Goal: Find specific page/section: Find specific page/section

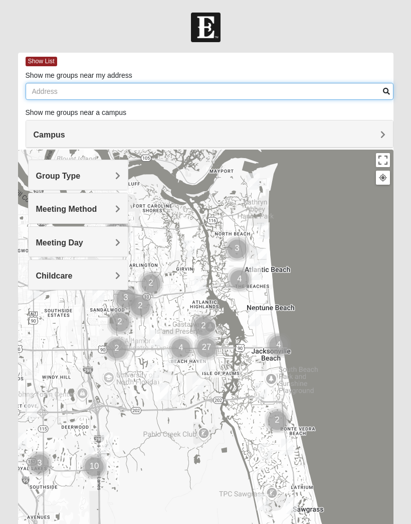
click at [63, 88] on input "Show me groups near my address" at bounding box center [210, 91] width 368 height 17
type input "[STREET_ADDRESS]"
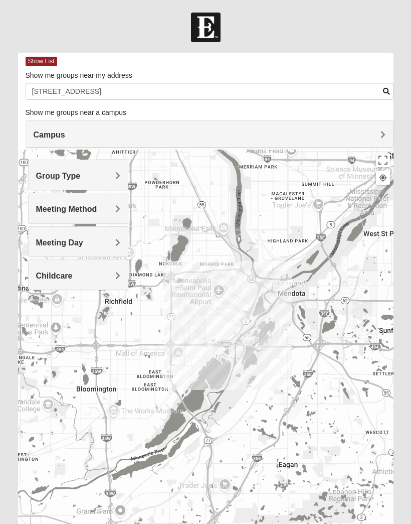
click at [118, 168] on div "Group Type" at bounding box center [78, 175] width 99 height 30
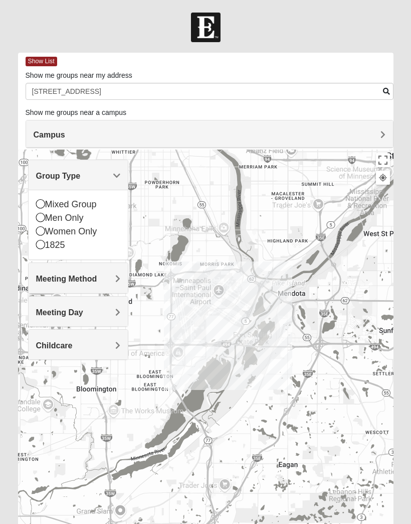
click at [43, 232] on icon at bounding box center [40, 230] width 9 height 9
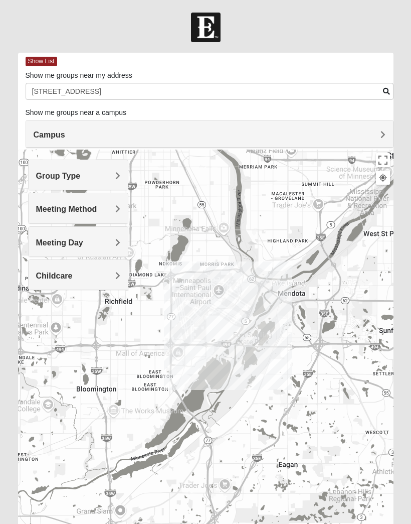
click at [110, 212] on h4 "Meeting Method" at bounding box center [78, 209] width 84 height 10
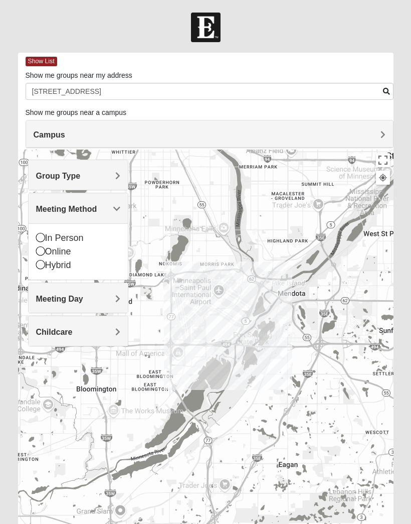
click at [42, 235] on icon at bounding box center [40, 237] width 9 height 9
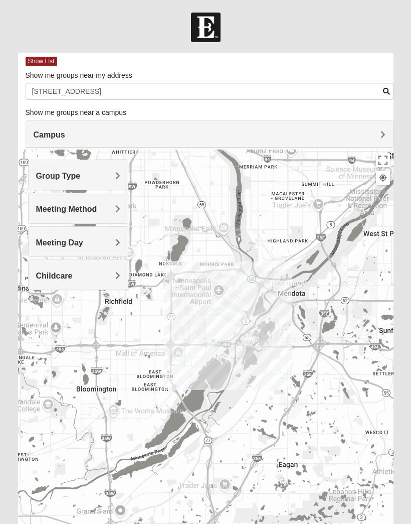
click at [118, 237] on div "Meeting Day" at bounding box center [78, 242] width 99 height 30
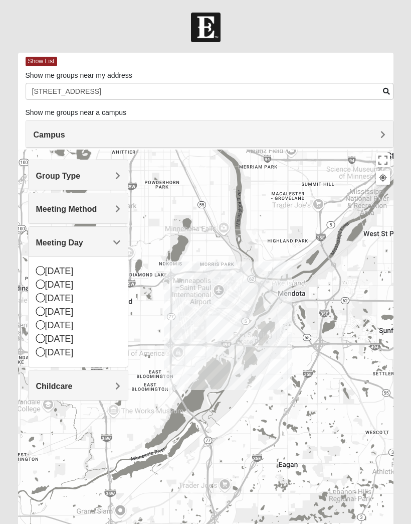
click at [160, 323] on div at bounding box center [206, 349] width 376 height 401
click at [44, 325] on icon at bounding box center [40, 324] width 9 height 9
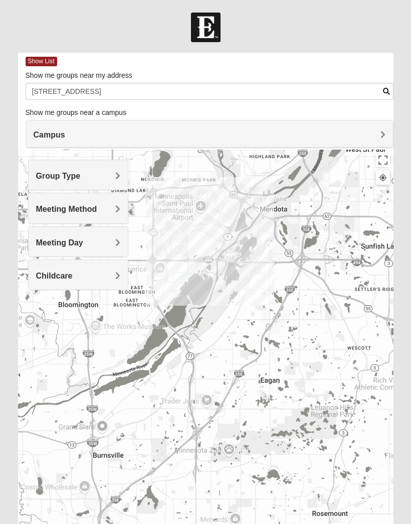
click at [52, 57] on span "Show List" at bounding box center [42, 62] width 32 height 10
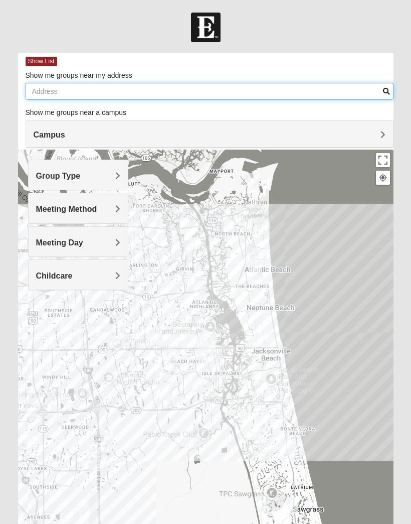
click at [68, 94] on input "Show me groups near my address" at bounding box center [210, 91] width 368 height 17
type input "[STREET_ADDRESS]"
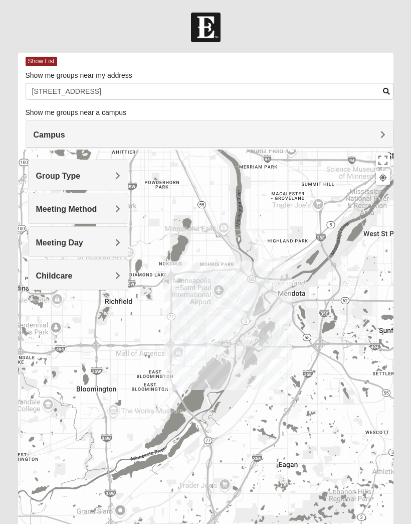
click at [113, 239] on h4 "Meeting Day" at bounding box center [78, 243] width 84 height 10
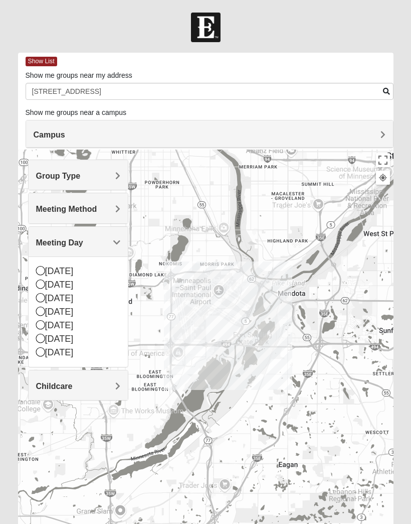
click at [37, 283] on icon at bounding box center [40, 283] width 9 height 9
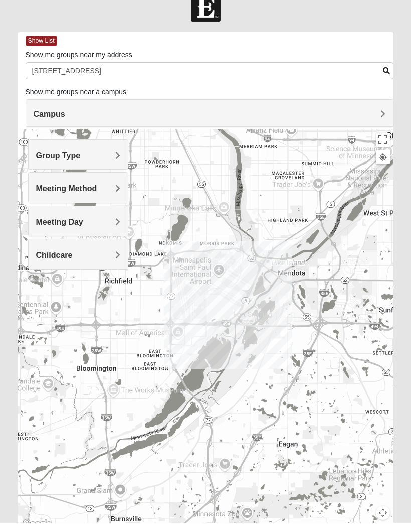
scroll to position [20, 0]
click at [105, 186] on h4 "Meeting Method" at bounding box center [78, 190] width 84 height 10
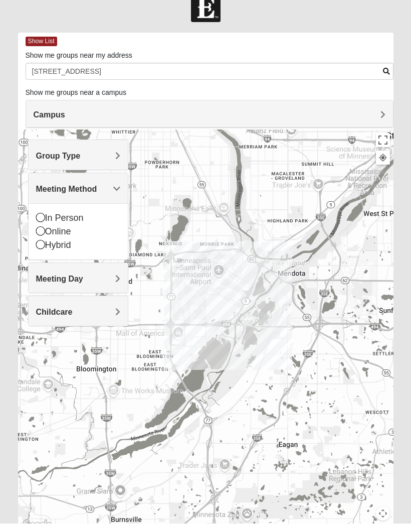
click at [38, 213] on icon at bounding box center [40, 217] width 9 height 9
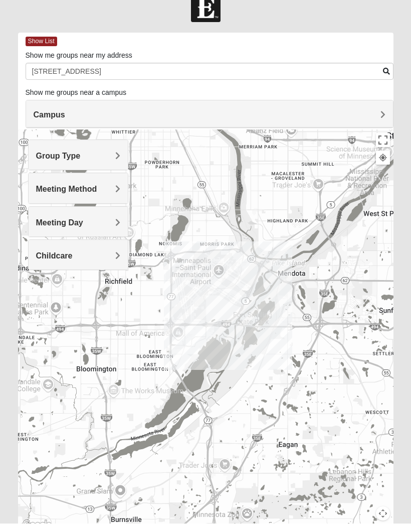
click at [119, 149] on div "Group Type" at bounding box center [78, 155] width 99 height 30
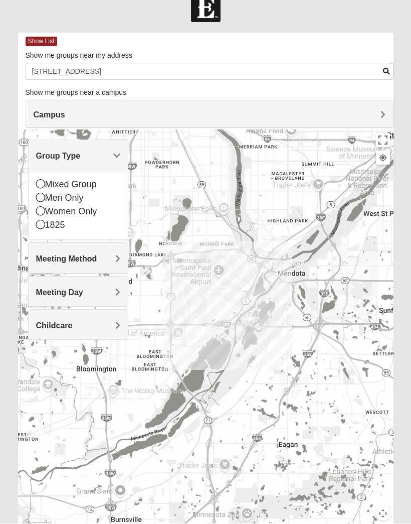
click at [40, 211] on icon at bounding box center [40, 211] width 9 height 9
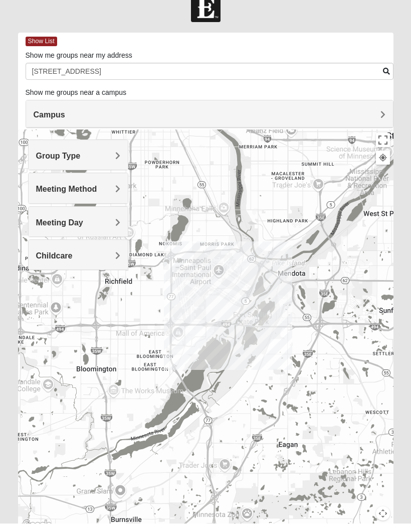
click at [37, 38] on span "Show List" at bounding box center [42, 42] width 32 height 10
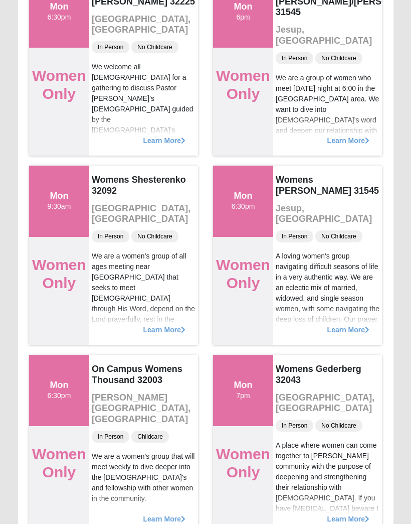
scroll to position [0, 0]
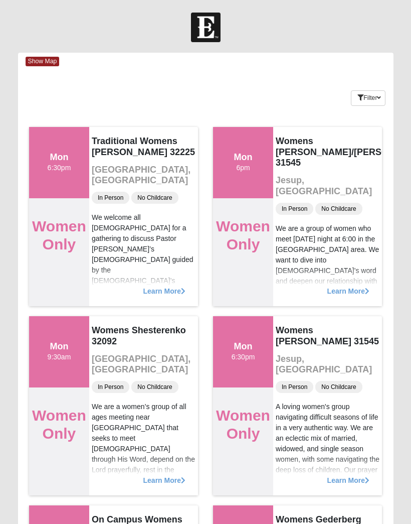
click at [377, 99] on icon "button" at bounding box center [379, 98] width 4 height 6
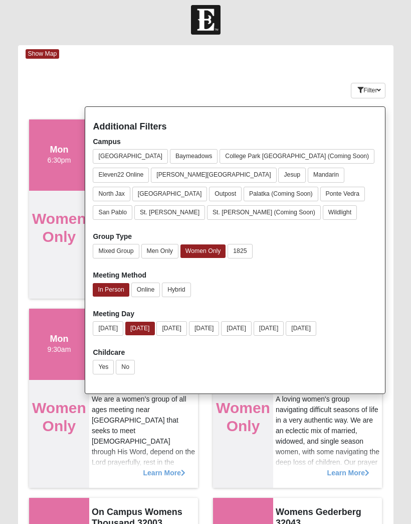
scroll to position [9, 0]
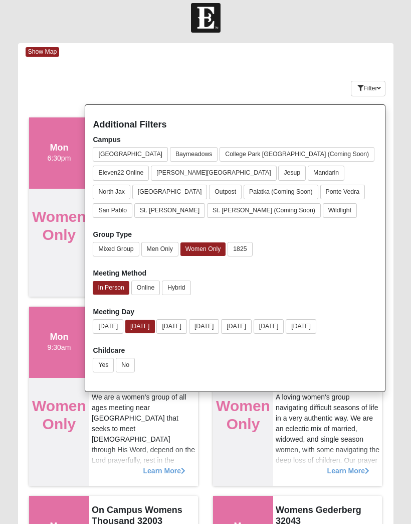
click at [177, 323] on button "[DATE]" at bounding box center [172, 327] width 31 height 15
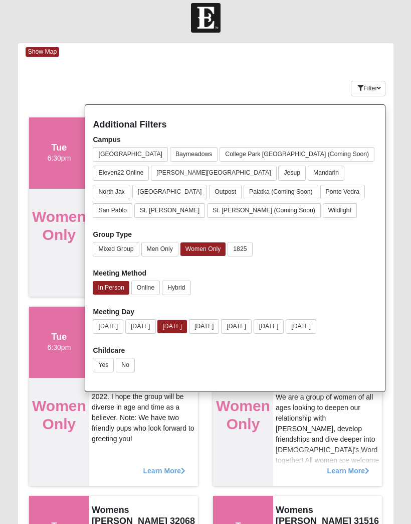
scroll to position [10, 0]
click at [257, 71] on div "Keywords Filter Additional Filters Campus Arlington Baymeadows College Park Orl…" at bounding box center [206, 86] width 376 height 37
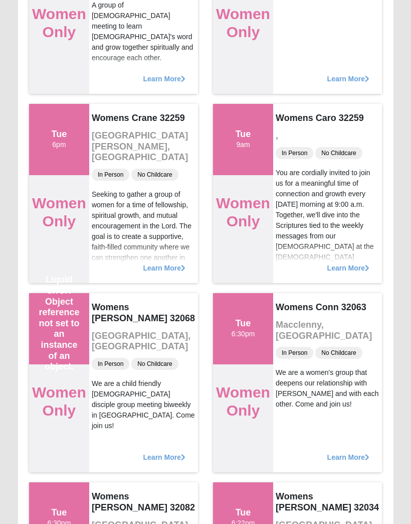
scroll to position [1535, 0]
